Goal: Complete application form

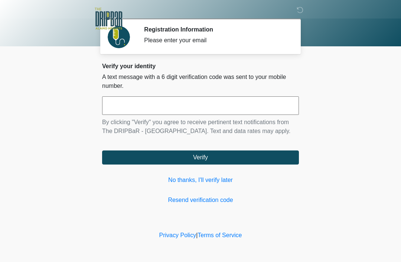
click at [218, 102] on input "text" at bounding box center [200, 105] width 197 height 19
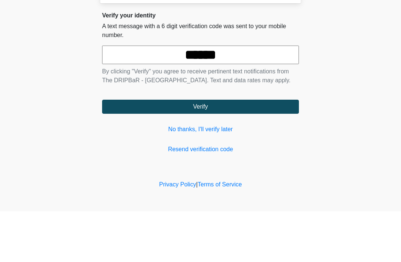
type input "******"
click at [226, 151] on button "Verify" at bounding box center [200, 158] width 197 height 14
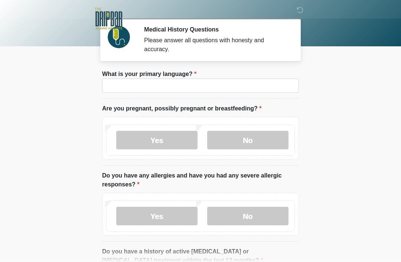
click at [199, 76] on li "What is your primary language? What is your primary language?" at bounding box center [200, 84] width 197 height 29
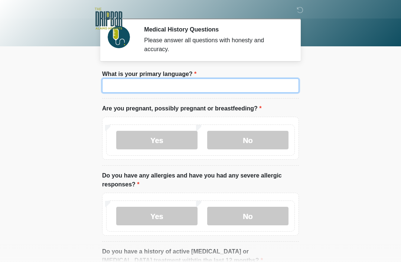
click at [217, 81] on input "What is your primary language?" at bounding box center [200, 86] width 197 height 14
type input "*******"
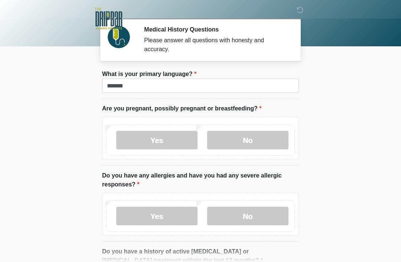
click at [256, 140] on label "No" at bounding box center [247, 140] width 81 height 19
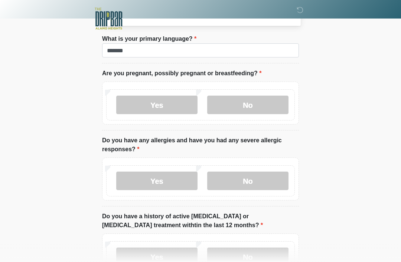
scroll to position [36, 0]
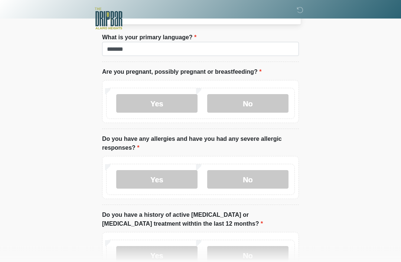
click at [173, 179] on label "Yes" at bounding box center [156, 180] width 81 height 19
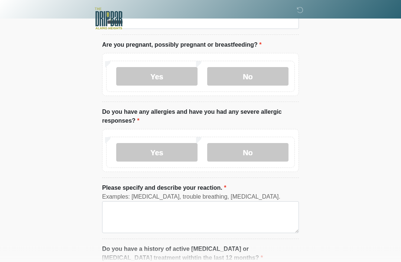
scroll to position [65, 0]
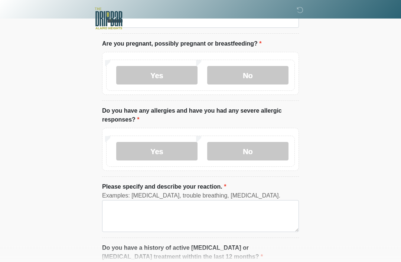
click at [253, 150] on label "No" at bounding box center [247, 151] width 81 height 19
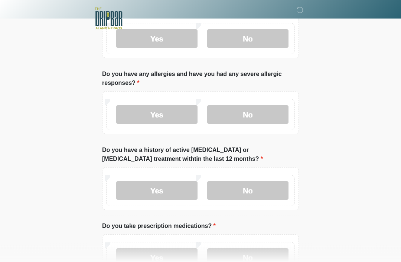
click at [263, 190] on label "No" at bounding box center [247, 191] width 81 height 19
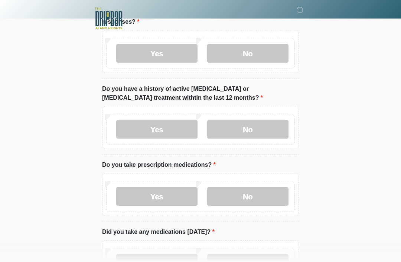
scroll to position [172, 0]
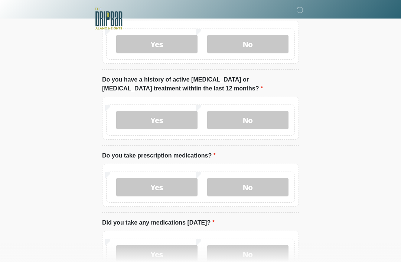
click at [177, 181] on label "Yes" at bounding box center [156, 187] width 81 height 19
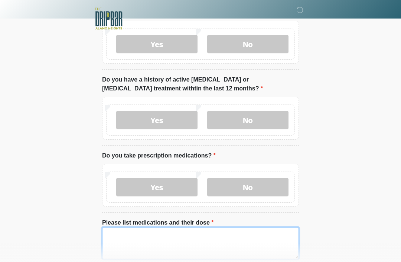
click at [206, 236] on textarea "Please list medications and their dose" at bounding box center [200, 243] width 197 height 32
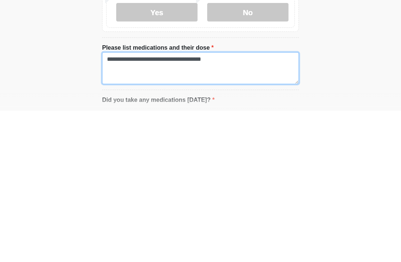
type textarea "**********"
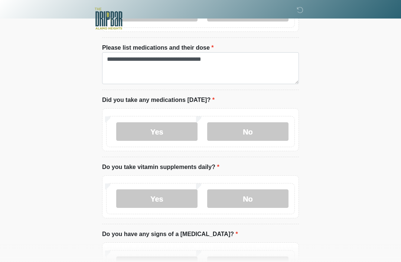
click at [166, 129] on label "Yes" at bounding box center [156, 131] width 81 height 19
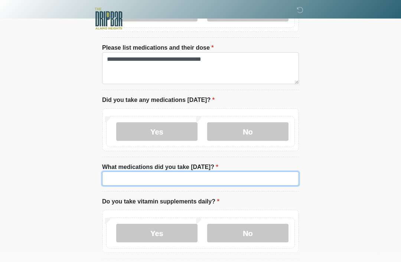
click at [217, 175] on input "What medications did you take today?" at bounding box center [200, 179] width 197 height 14
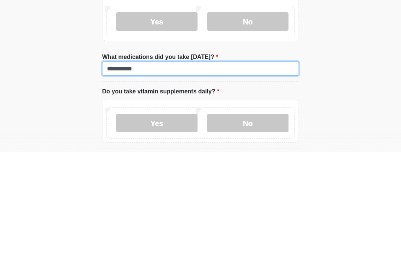
type input "**********"
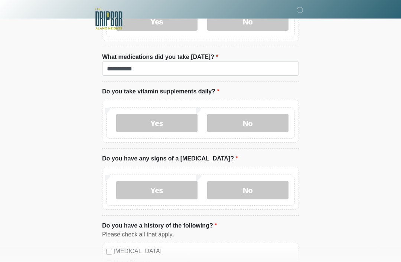
click at [178, 122] on label "Yes" at bounding box center [156, 123] width 81 height 19
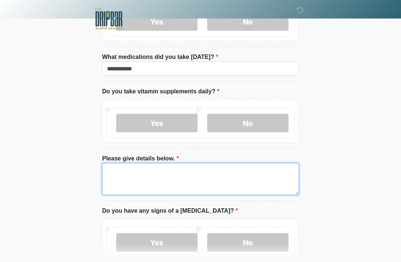
click at [173, 177] on textarea "Please give details below." at bounding box center [200, 179] width 197 height 32
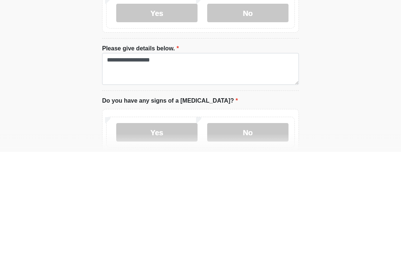
scroll to position [568, 0]
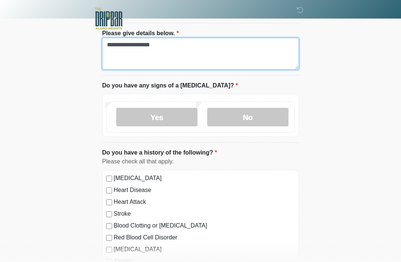
type textarea "**********"
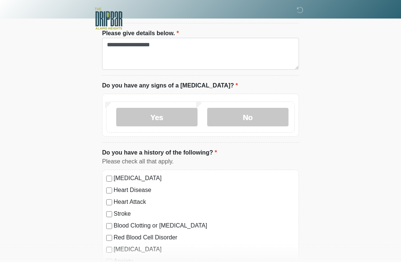
click at [250, 115] on label "No" at bounding box center [247, 117] width 81 height 19
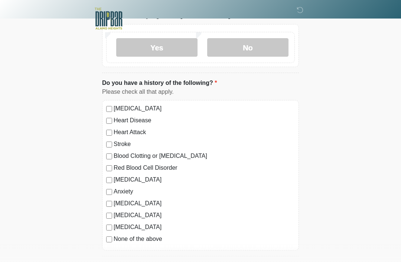
click at [151, 242] on label "None of the above" at bounding box center [204, 239] width 181 height 9
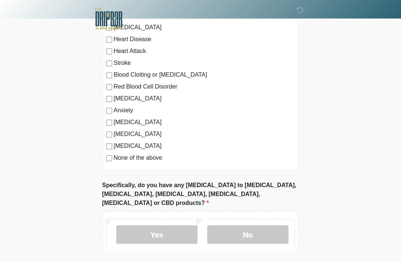
scroll to position [757, 0]
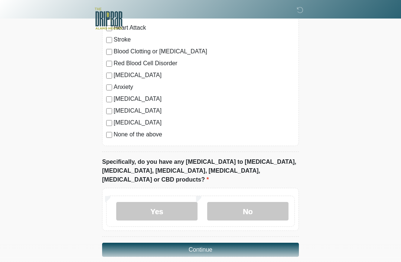
click at [242, 202] on label "No" at bounding box center [247, 211] width 81 height 19
click at [247, 243] on button "Continue" at bounding box center [200, 250] width 197 height 14
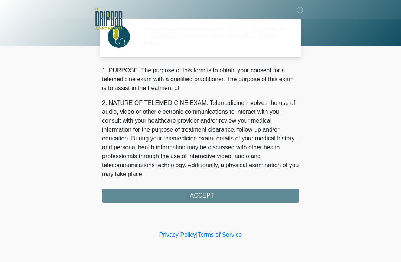
scroll to position [0, 0]
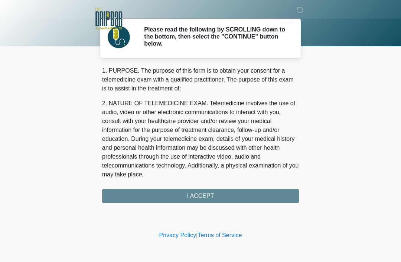
click at [237, 196] on div "1. PURPOSE. The purpose of this form is to obtain your consent for a telemedici…" at bounding box center [200, 134] width 197 height 137
click at [206, 196] on div "1. PURPOSE. The purpose of this form is to obtain your consent for a telemedici…" at bounding box center [200, 134] width 197 height 137
click at [209, 194] on div "1. PURPOSE. The purpose of this form is to obtain your consent for a telemedici…" at bounding box center [200, 134] width 197 height 137
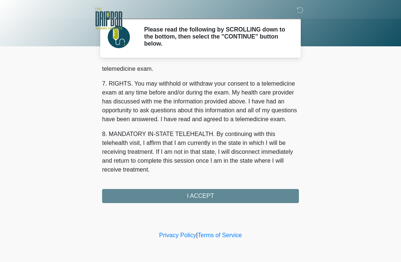
scroll to position [325, 0]
click at [210, 199] on button "I ACCEPT" at bounding box center [200, 196] width 197 height 14
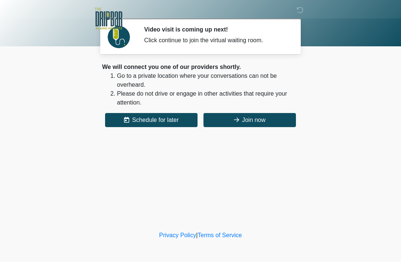
click at [243, 119] on button "Join now" at bounding box center [249, 120] width 92 height 14
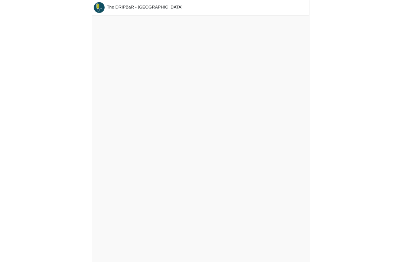
scroll to position [26, 0]
